Goal: Task Accomplishment & Management: Manage account settings

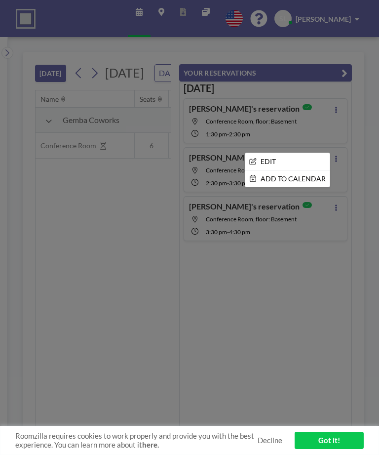
scroll to position [0, 1106]
click at [273, 156] on li "EDIT" at bounding box center [287, 161] width 84 height 17
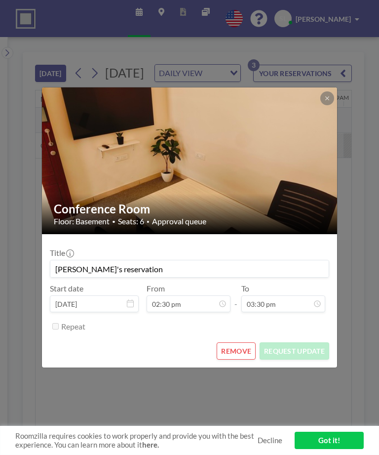
scroll to position [0, 1106]
click at [239, 351] on button "REMOVE" at bounding box center [236, 350] width 39 height 17
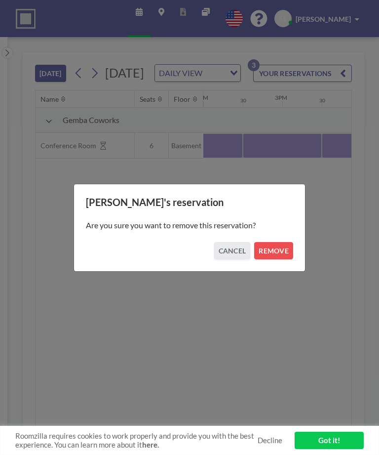
click at [280, 249] on button "REMOVE" at bounding box center [273, 250] width 39 height 17
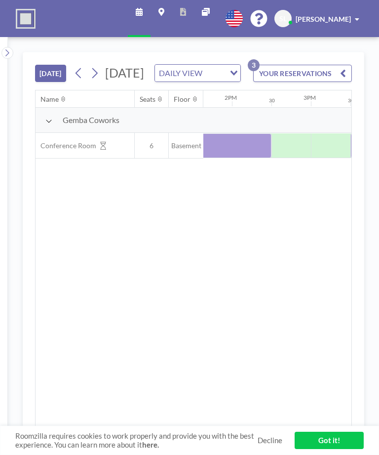
scroll to position [0, 1106]
click at [301, 82] on button "YOUR RESERVATIONS 3" at bounding box center [302, 73] width 99 height 17
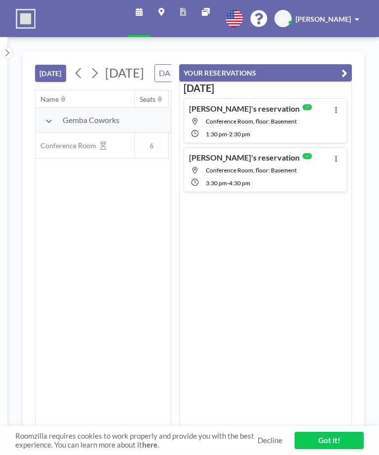
click at [336, 112] on button at bounding box center [336, 110] width 12 height 12
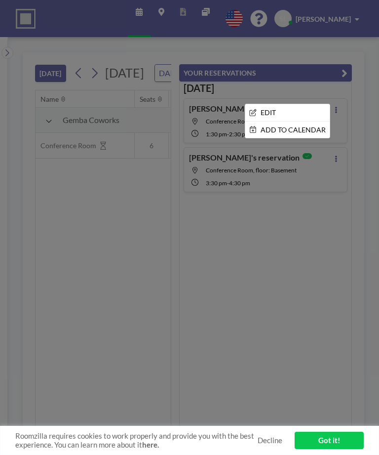
click at [295, 114] on li "EDIT" at bounding box center [287, 112] width 84 height 17
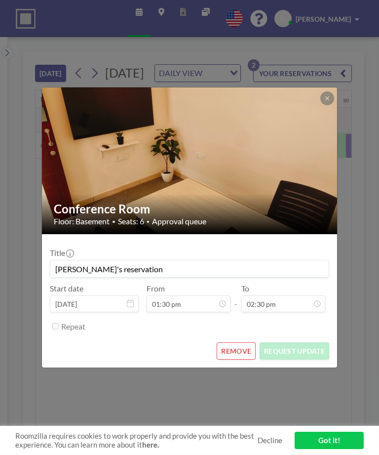
scroll to position [0, 1027]
click at [235, 354] on button "REMOVE" at bounding box center [236, 350] width 39 height 17
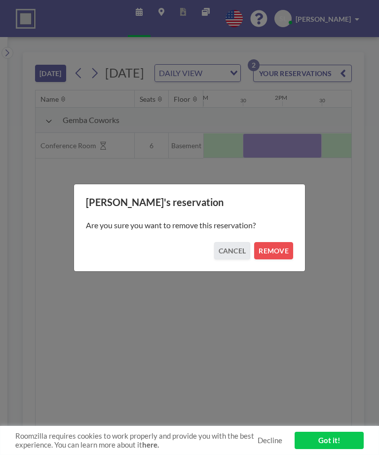
click at [278, 250] on button "REMOVE" at bounding box center [273, 250] width 39 height 17
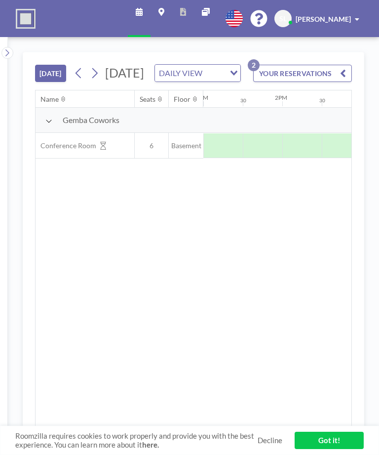
click at [306, 82] on button "YOUR RESERVATIONS 2" at bounding box center [302, 73] width 99 height 17
